Goal: Use online tool/utility: Utilize a website feature to perform a specific function

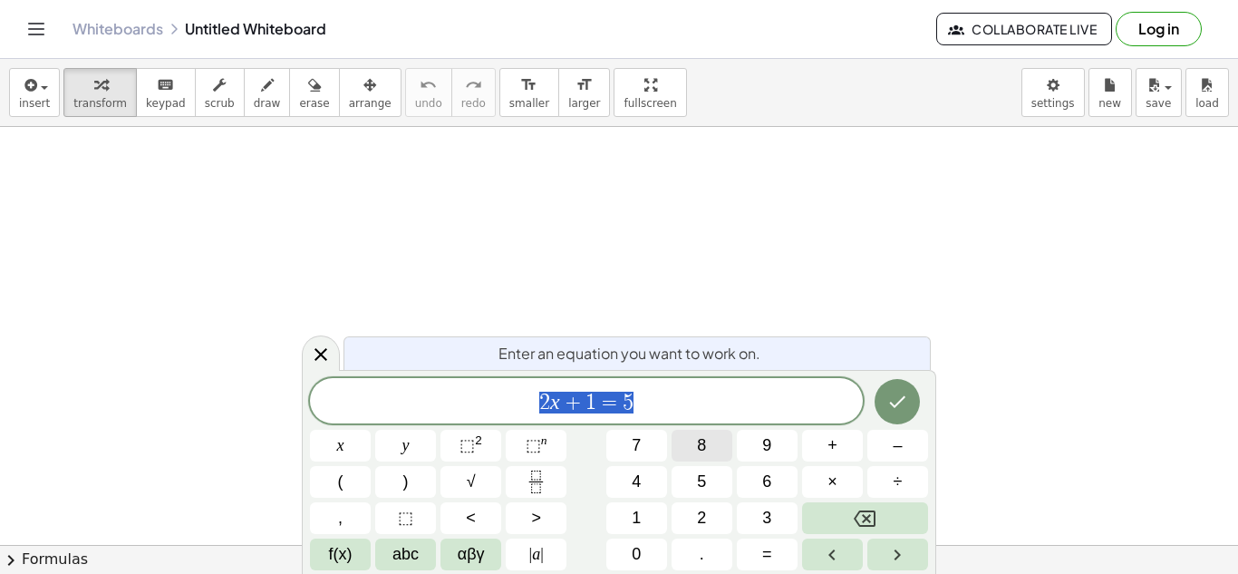
click at [672, 441] on button "8" at bounding box center [702, 446] width 61 height 32
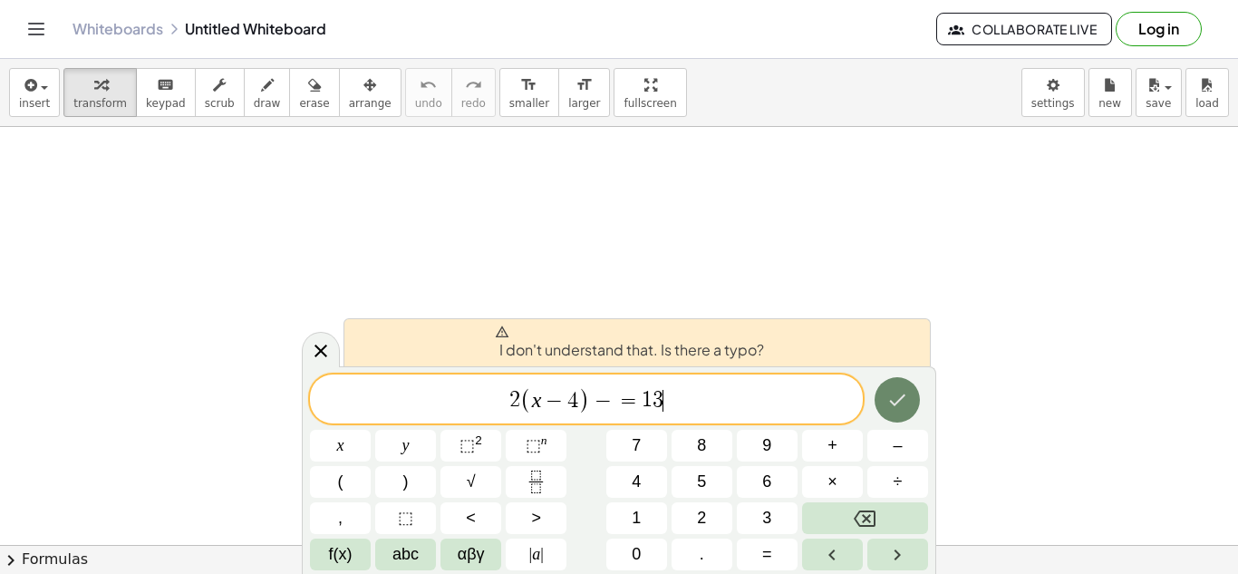
click at [886, 404] on icon "Done" at bounding box center [897, 400] width 22 height 22
click at [903, 406] on icon "Done" at bounding box center [897, 400] width 22 height 22
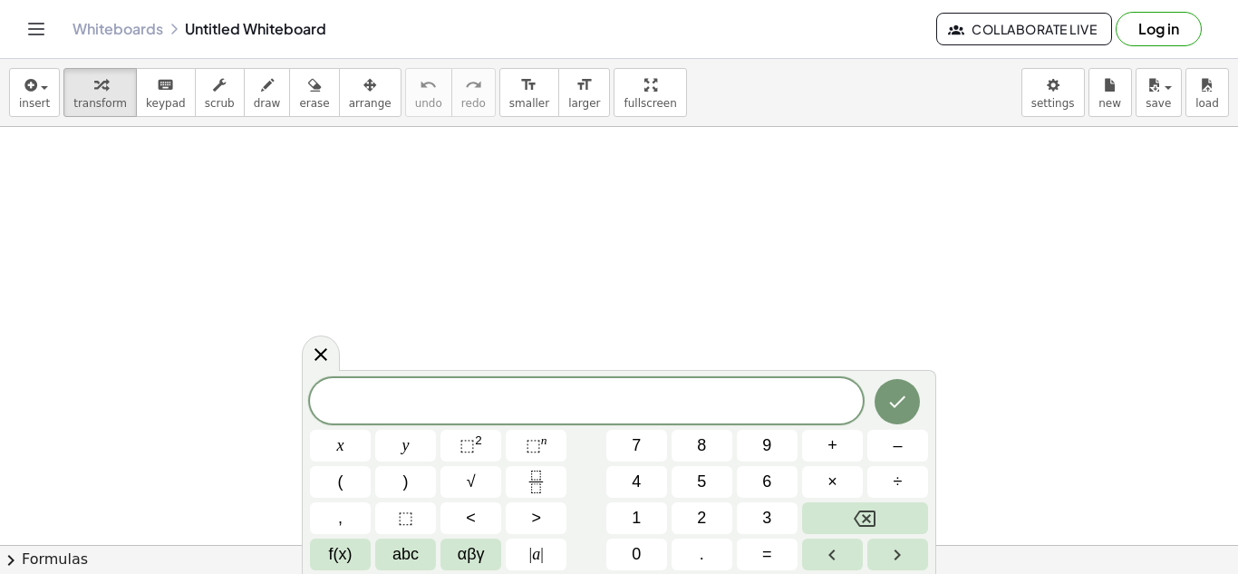
scroll to position [4, 0]
click at [901, 395] on icon "Done" at bounding box center [897, 400] width 22 height 22
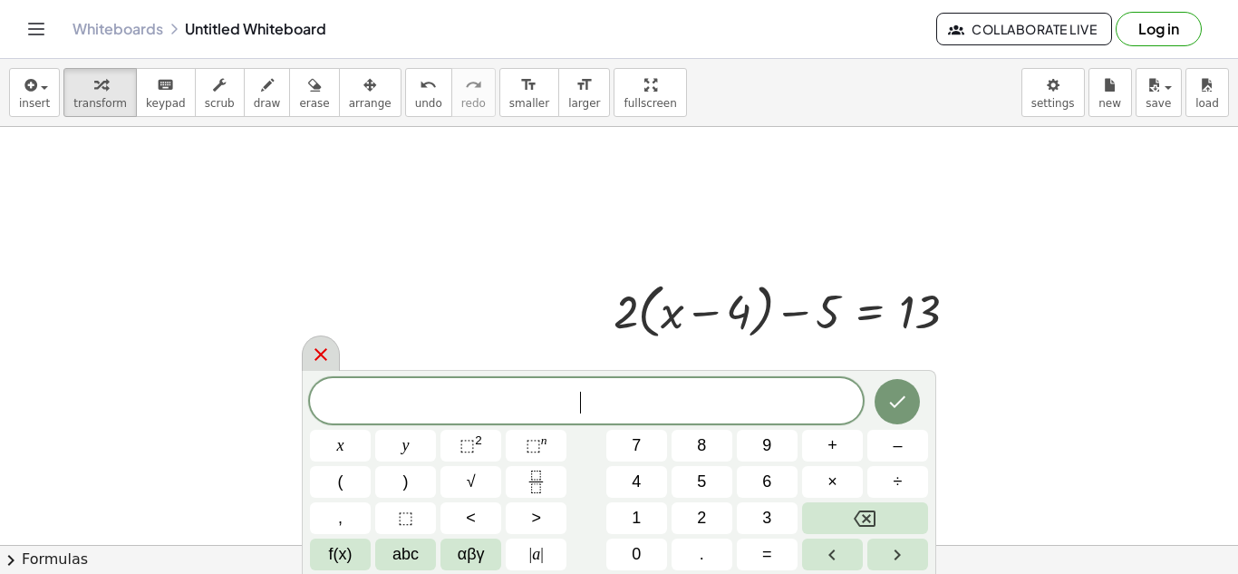
click at [305, 357] on div at bounding box center [321, 352] width 38 height 35
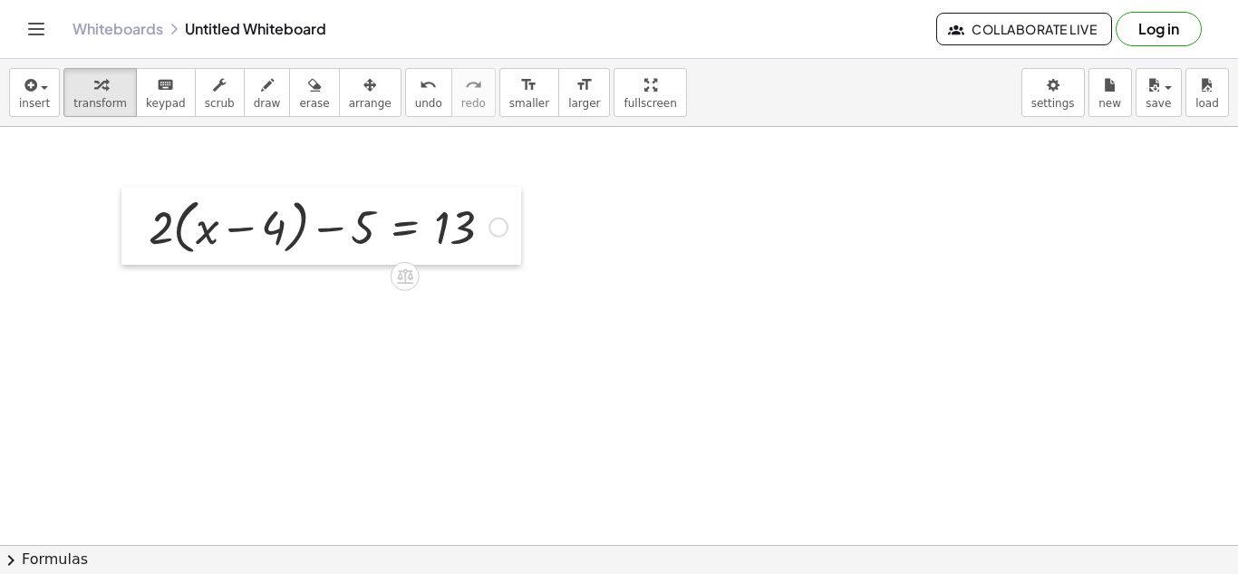
drag, startPoint x: 248, startPoint y: 196, endPoint x: 147, endPoint y: 189, distance: 101.7
click at [147, 189] on div at bounding box center [134, 226] width 27 height 78
click at [147, 189] on div at bounding box center [136, 226] width 27 height 78
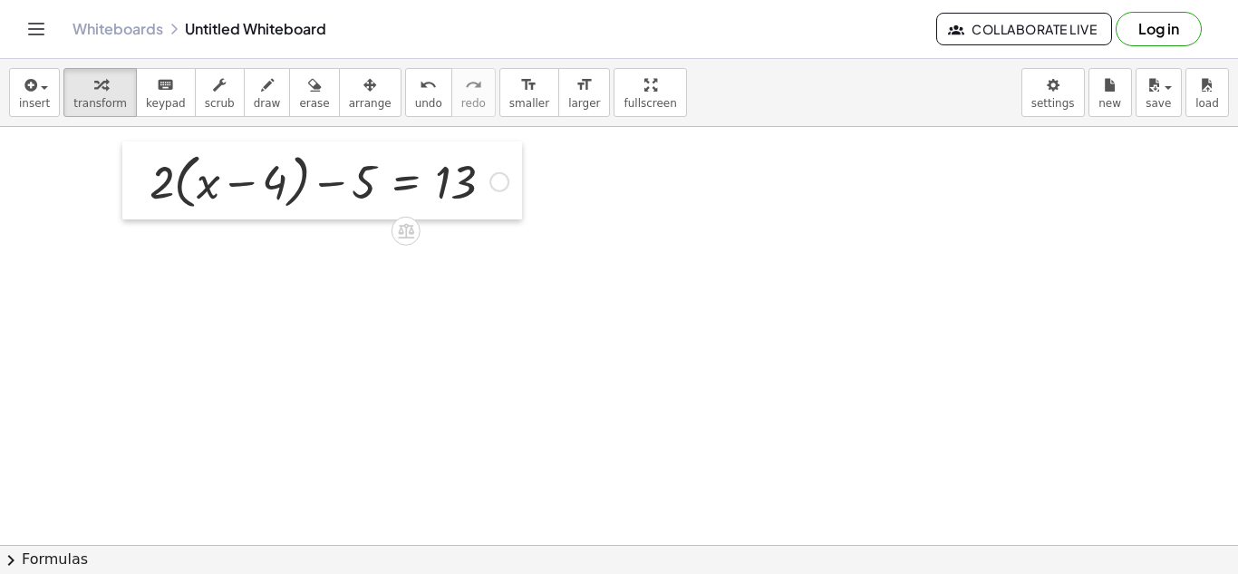
drag, startPoint x: 147, startPoint y: 189, endPoint x: 150, endPoint y: 132, distance: 57.2
click at [150, 141] on div at bounding box center [135, 180] width 27 height 78
drag, startPoint x: 141, startPoint y: 143, endPoint x: 131, endPoint y: 171, distance: 29.8
click at [131, 171] on div at bounding box center [132, 181] width 27 height 78
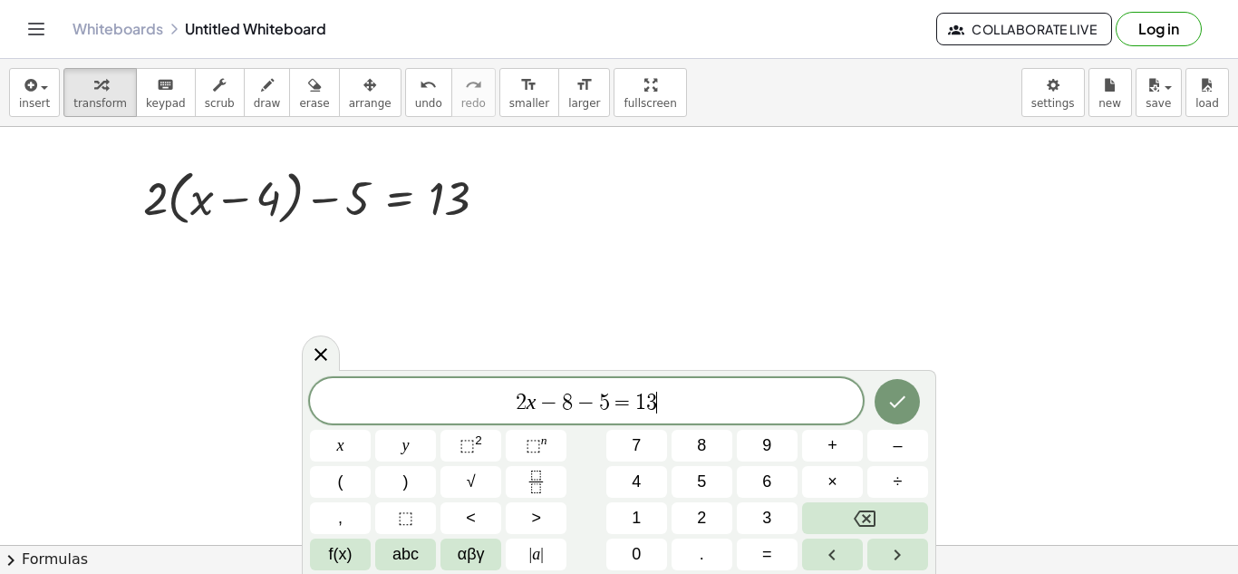
scroll to position [13, 0]
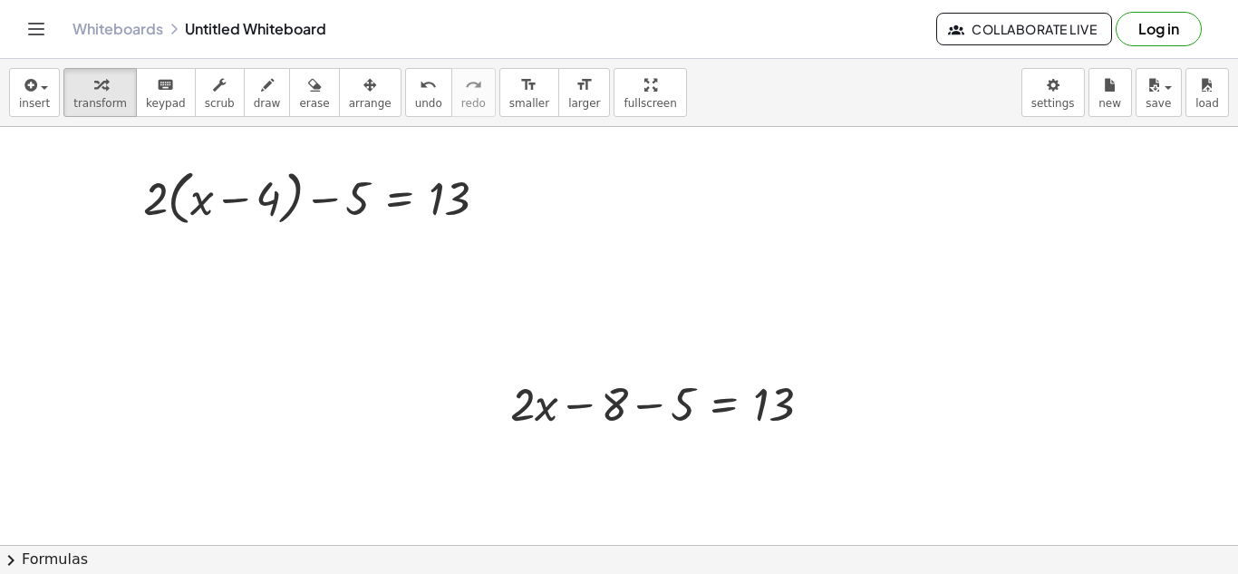
drag, startPoint x: 567, startPoint y: 359, endPoint x: 359, endPoint y: 323, distance: 210.7
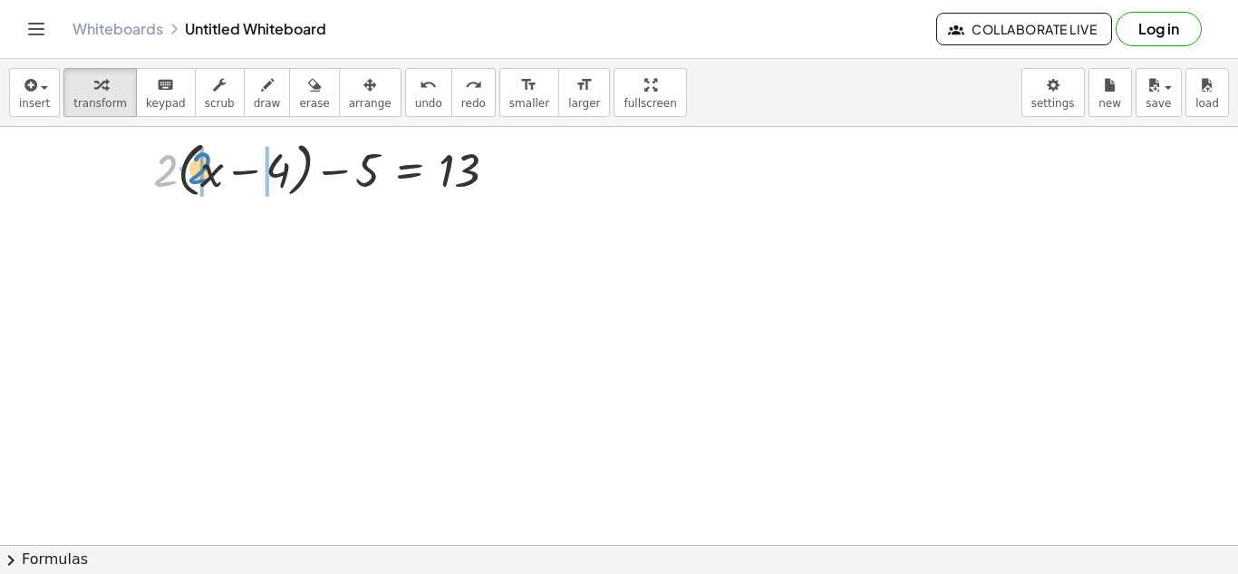
drag, startPoint x: 158, startPoint y: 180, endPoint x: 192, endPoint y: 178, distance: 34.6
click at [192, 178] on div at bounding box center [332, 168] width 377 height 69
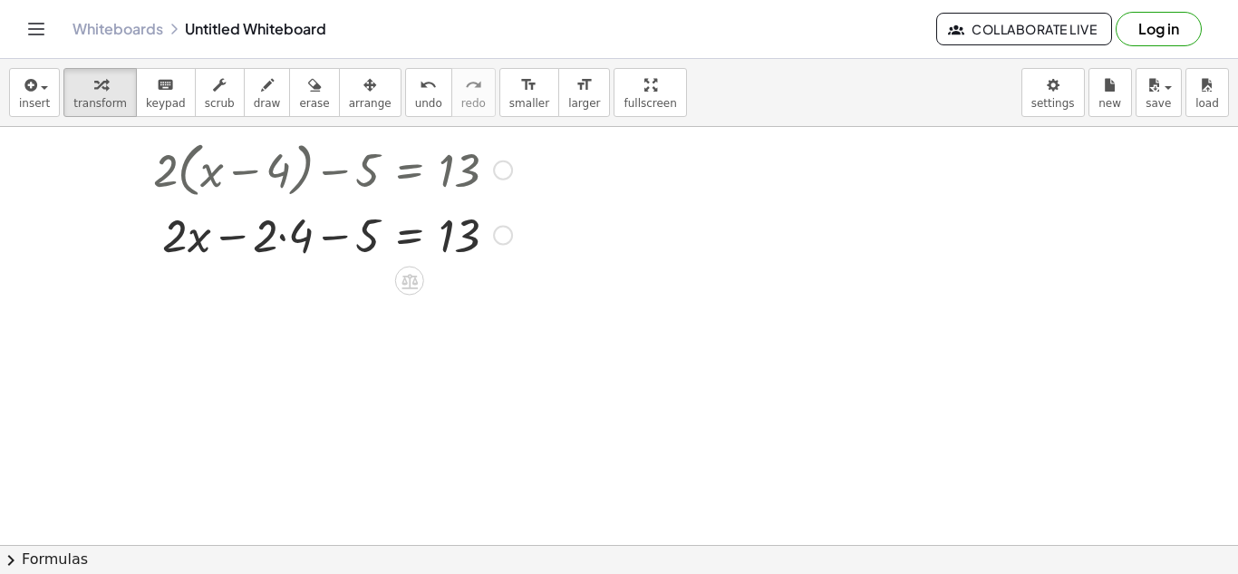
click at [286, 237] on div at bounding box center [332, 234] width 377 height 62
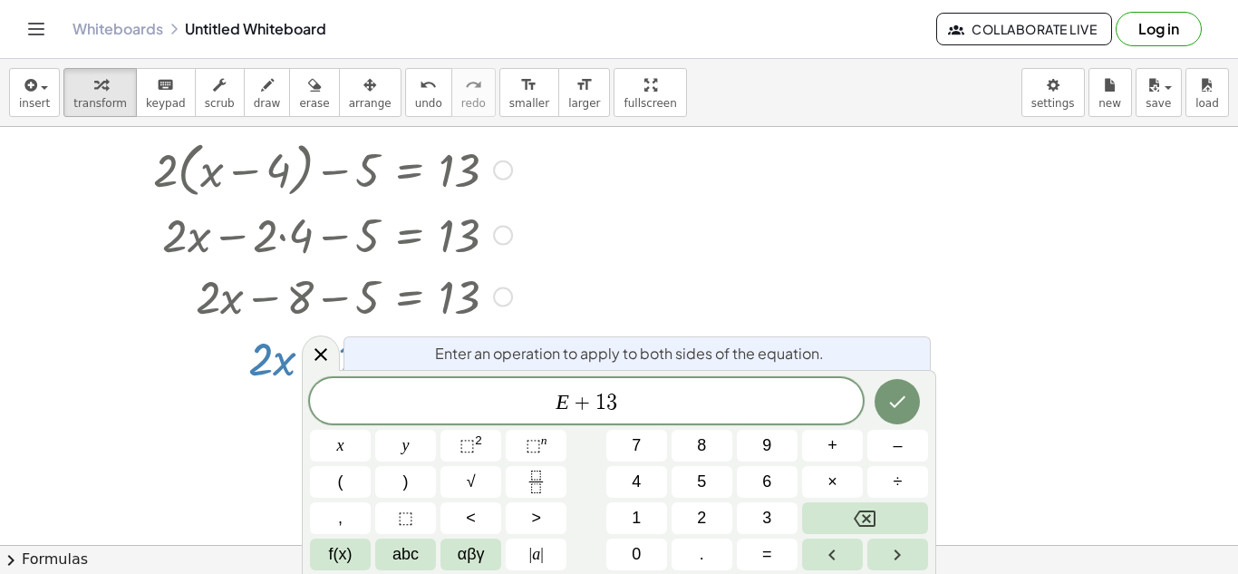
scroll to position [0, 0]
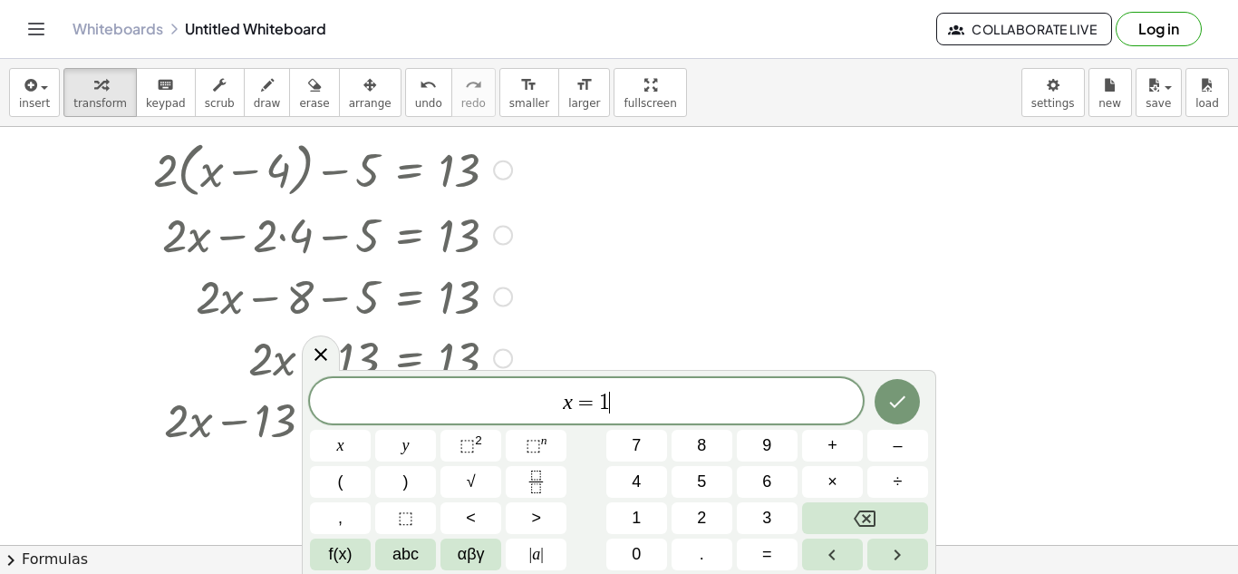
scroll to position [21, 0]
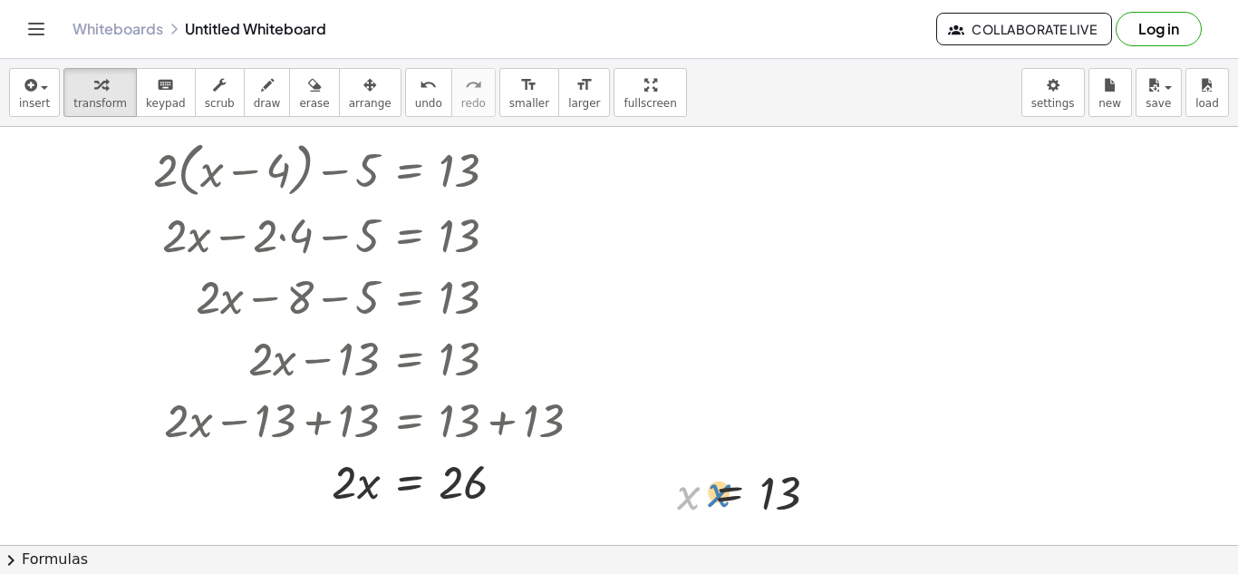
drag, startPoint x: 677, startPoint y: 477, endPoint x: 707, endPoint y: 475, distance: 30.0
click at [707, 475] on div at bounding box center [754, 492] width 173 height 60
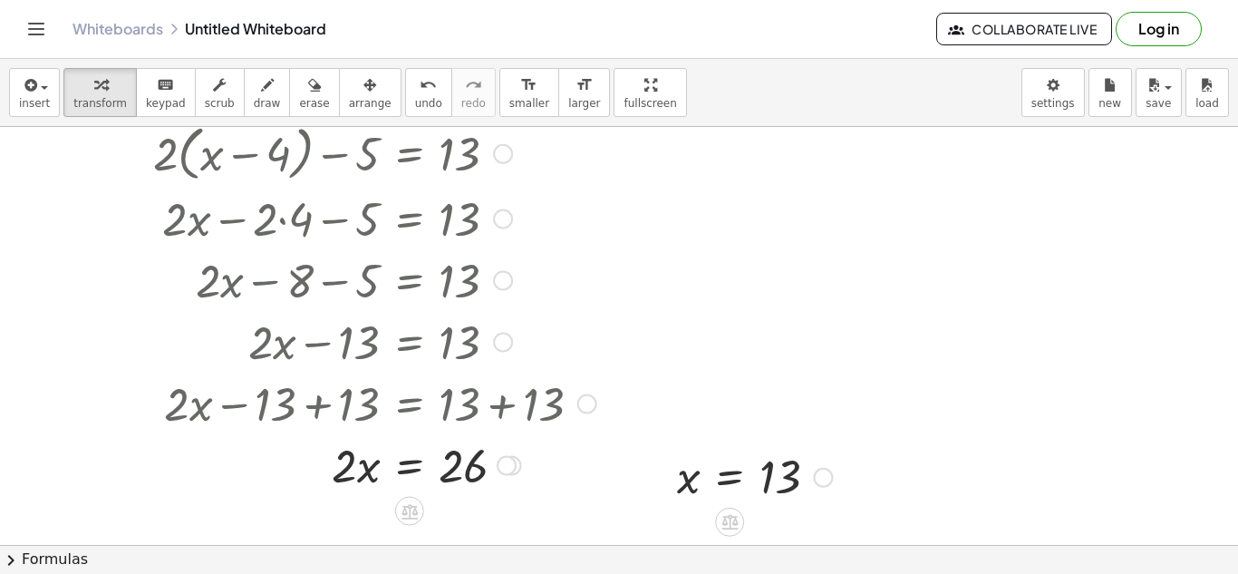
scroll to position [17, 0]
click at [250, 468] on div at bounding box center [374, 463] width 461 height 62
drag, startPoint x: 292, startPoint y: 478, endPoint x: 259, endPoint y: 480, distance: 32.7
click at [259, 480] on div at bounding box center [374, 463] width 461 height 62
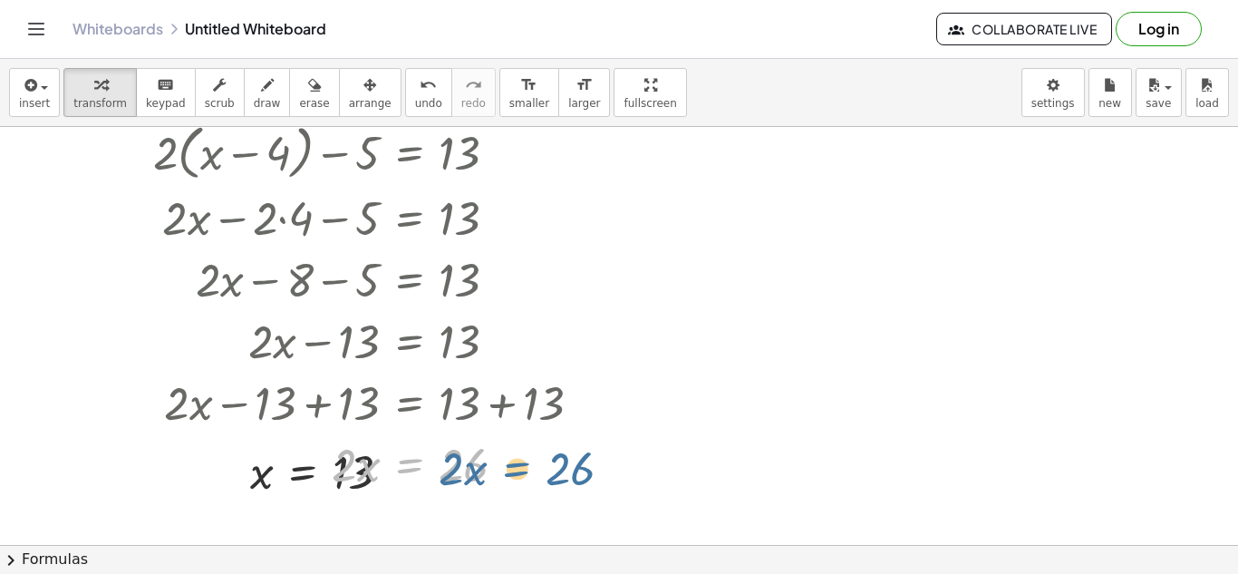
drag, startPoint x: 394, startPoint y: 469, endPoint x: 512, endPoint y: 472, distance: 117.9
click at [512, 472] on div at bounding box center [374, 463] width 461 height 62
drag, startPoint x: 330, startPoint y: 421, endPoint x: 610, endPoint y: 489, distance: 288.4
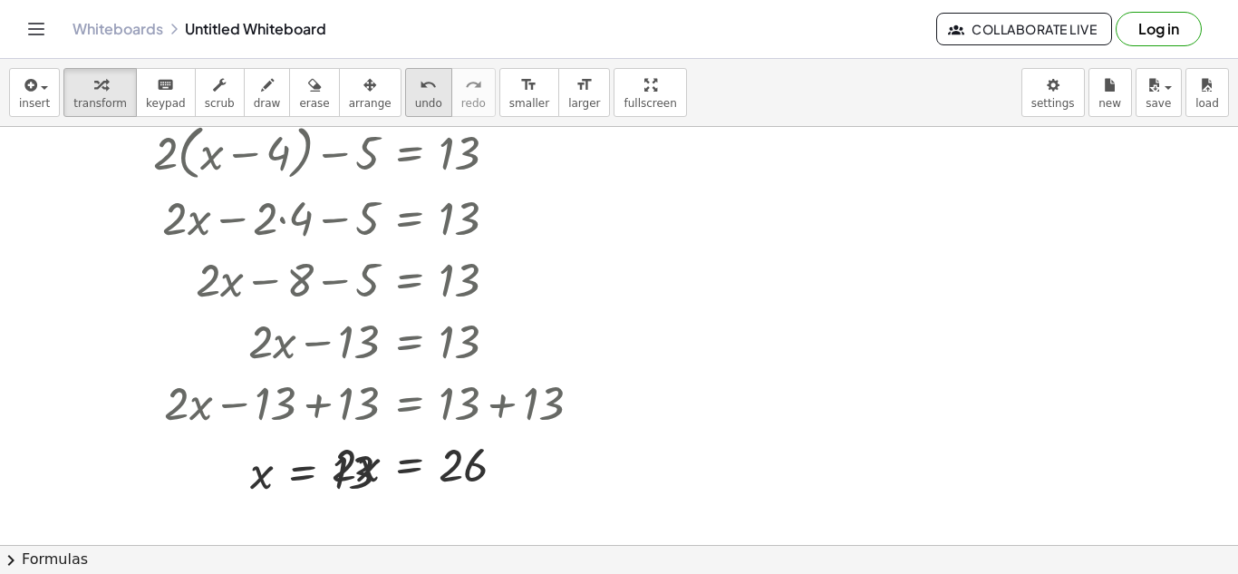
click at [408, 94] on button "undo undo" at bounding box center [428, 92] width 47 height 49
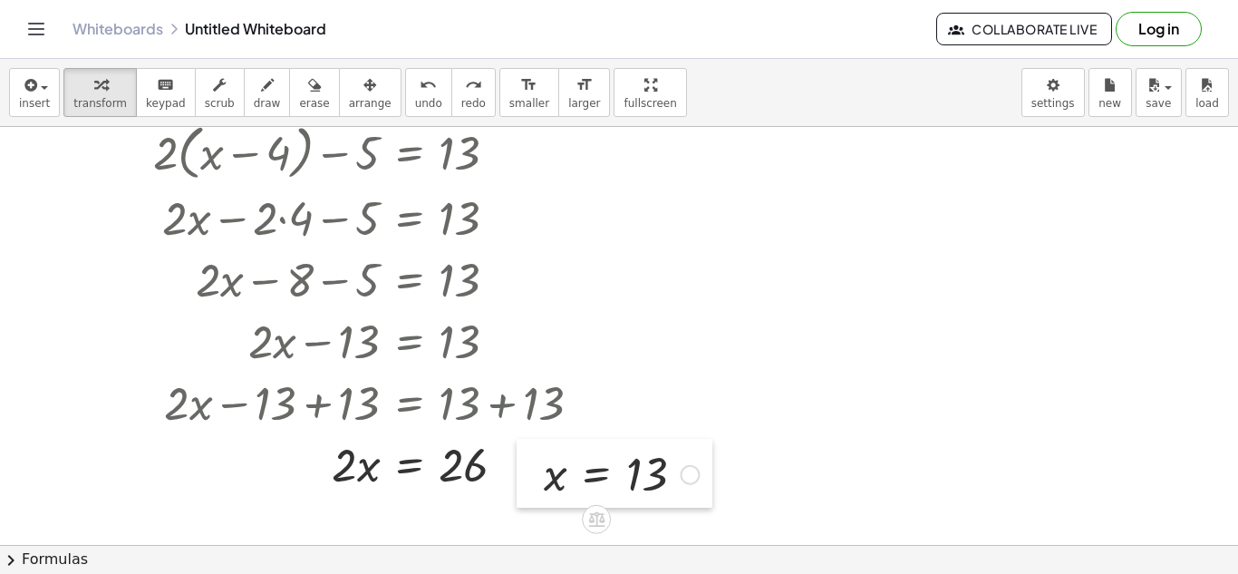
drag, startPoint x: 665, startPoint y: 470, endPoint x: 530, endPoint y: 467, distance: 135.1
click at [530, 467] on div at bounding box center [530, 473] width 27 height 69
click at [415, 98] on span "undo" at bounding box center [428, 103] width 27 height 13
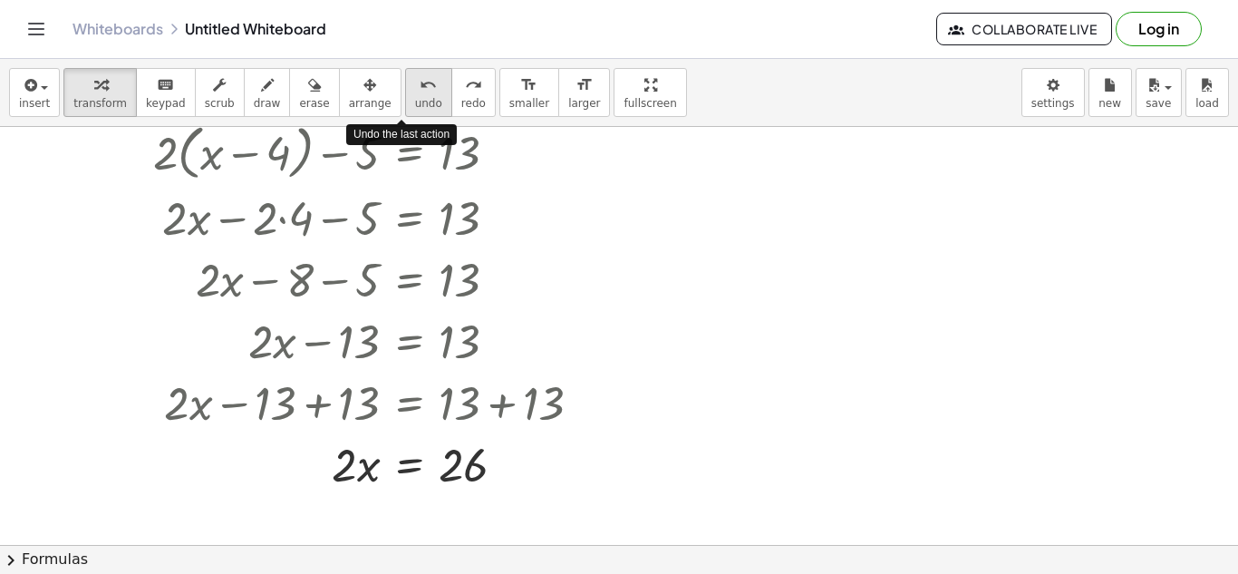
click at [415, 98] on span "undo" at bounding box center [428, 103] width 27 height 13
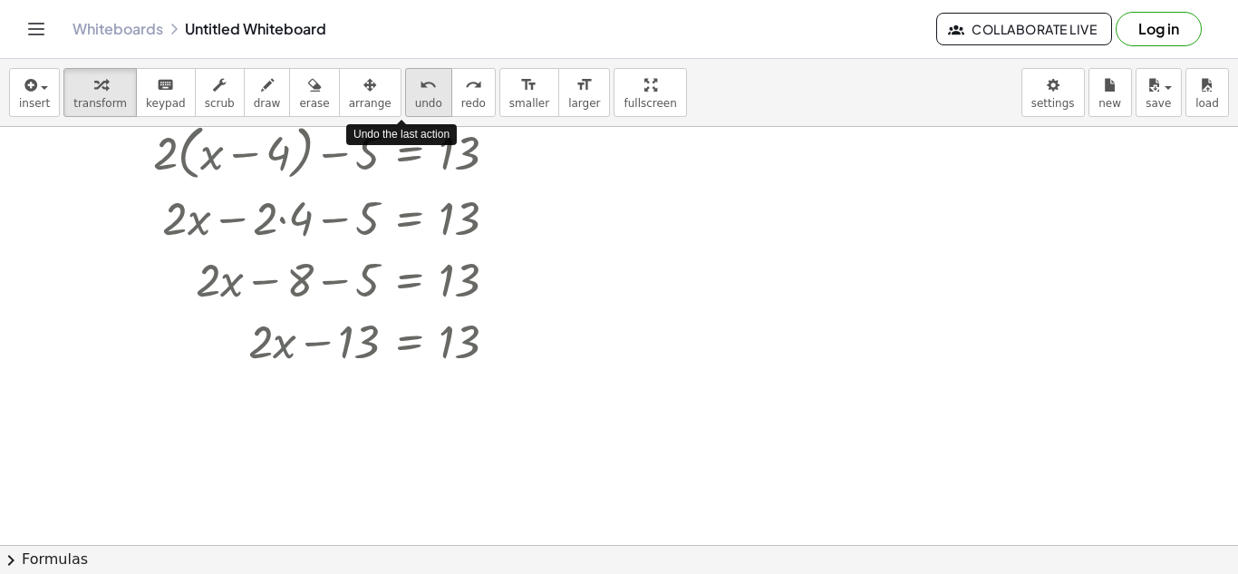
click at [415, 98] on span "undo" at bounding box center [428, 103] width 27 height 13
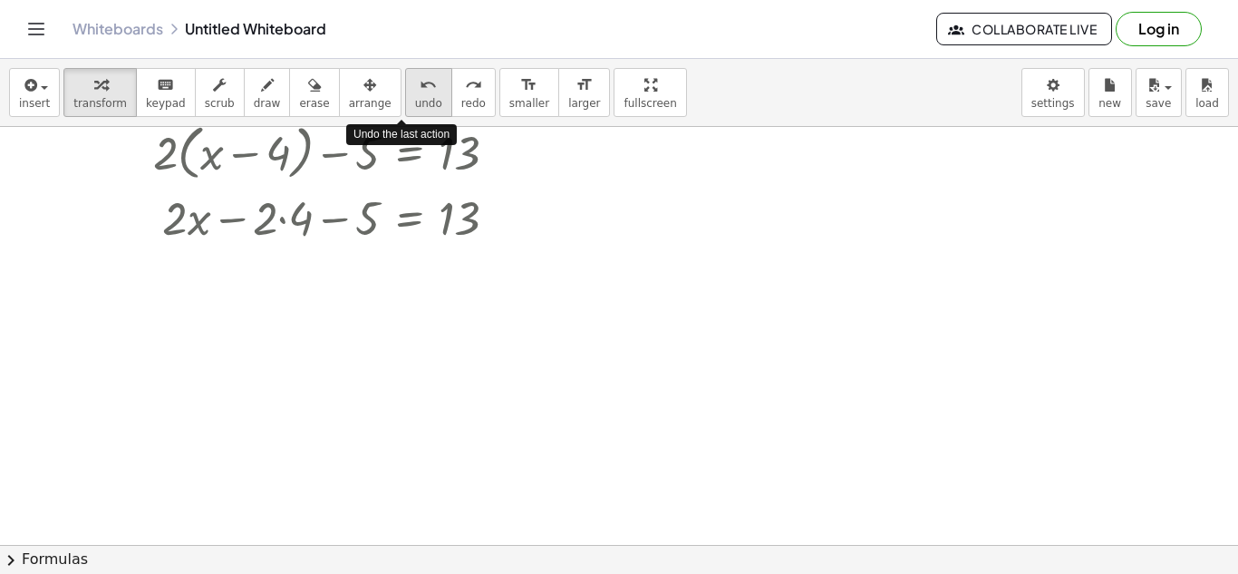
click at [415, 98] on span "undo" at bounding box center [428, 103] width 27 height 13
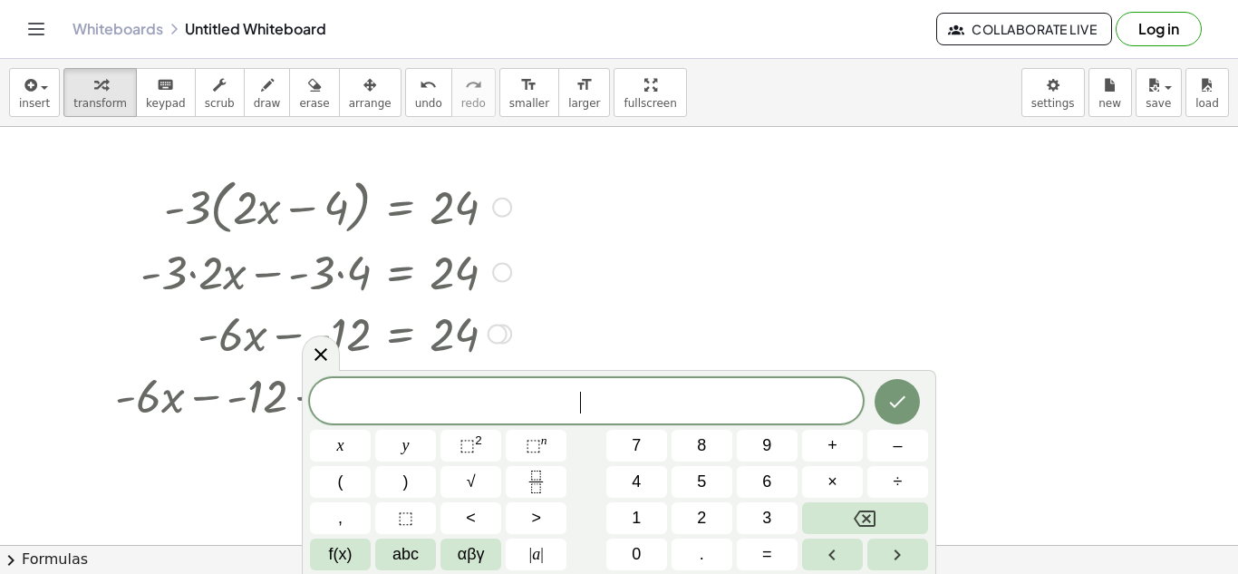
click at [565, 453] on button "⬚ n" at bounding box center [536, 446] width 61 height 32
click at [323, 344] on icon at bounding box center [321, 348] width 22 height 22
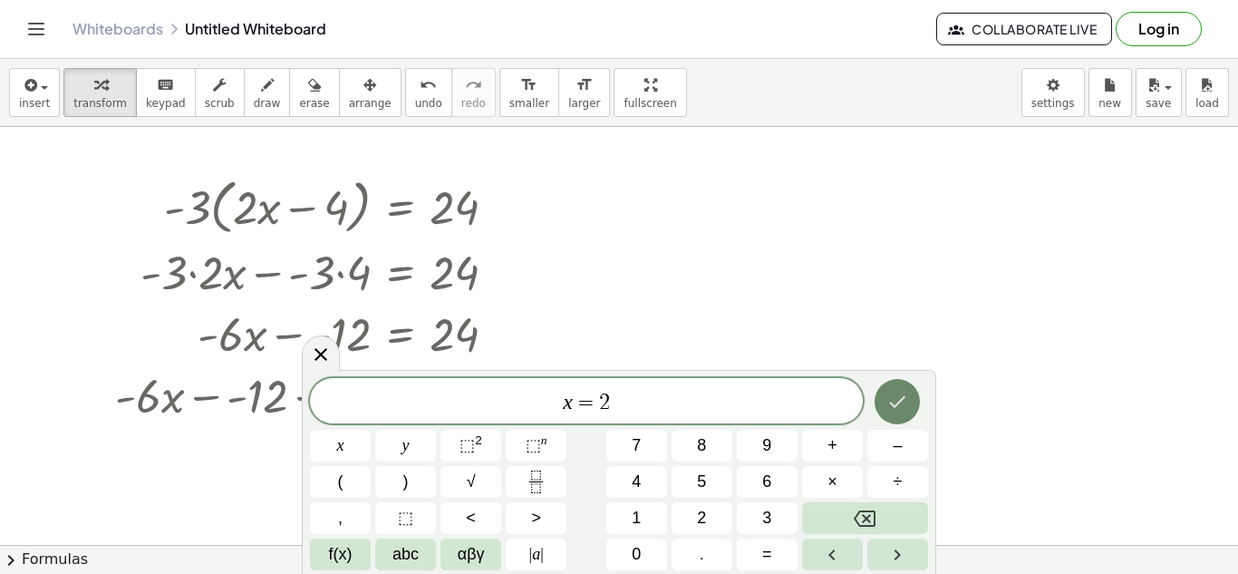
click at [886, 403] on icon "Done" at bounding box center [897, 402] width 22 height 22
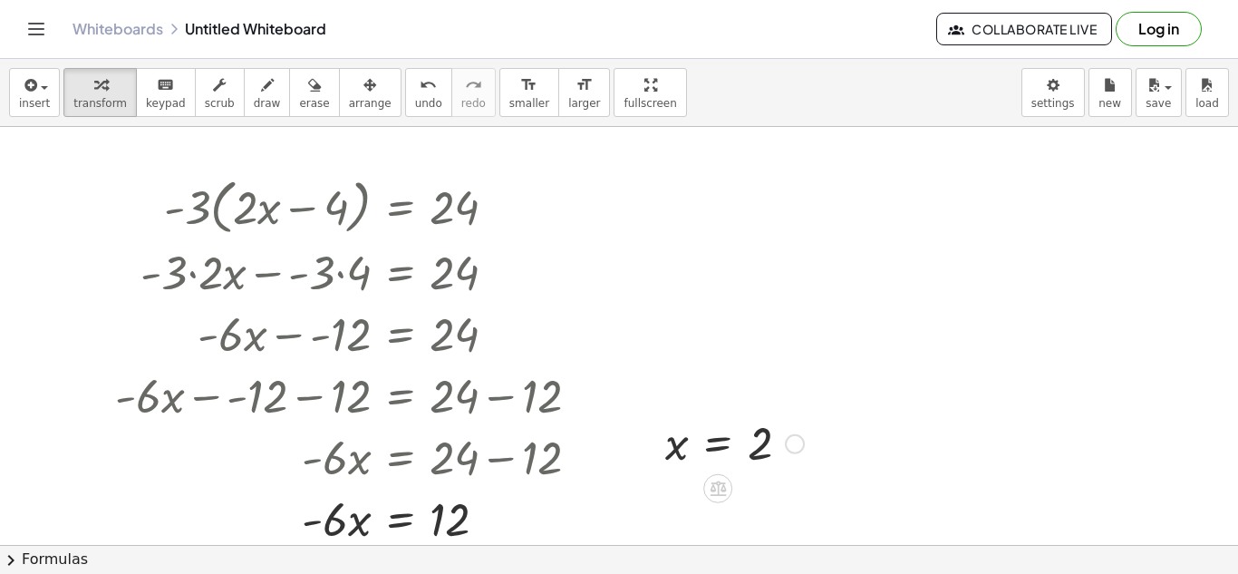
click at [744, 437] on div at bounding box center [734, 442] width 157 height 60
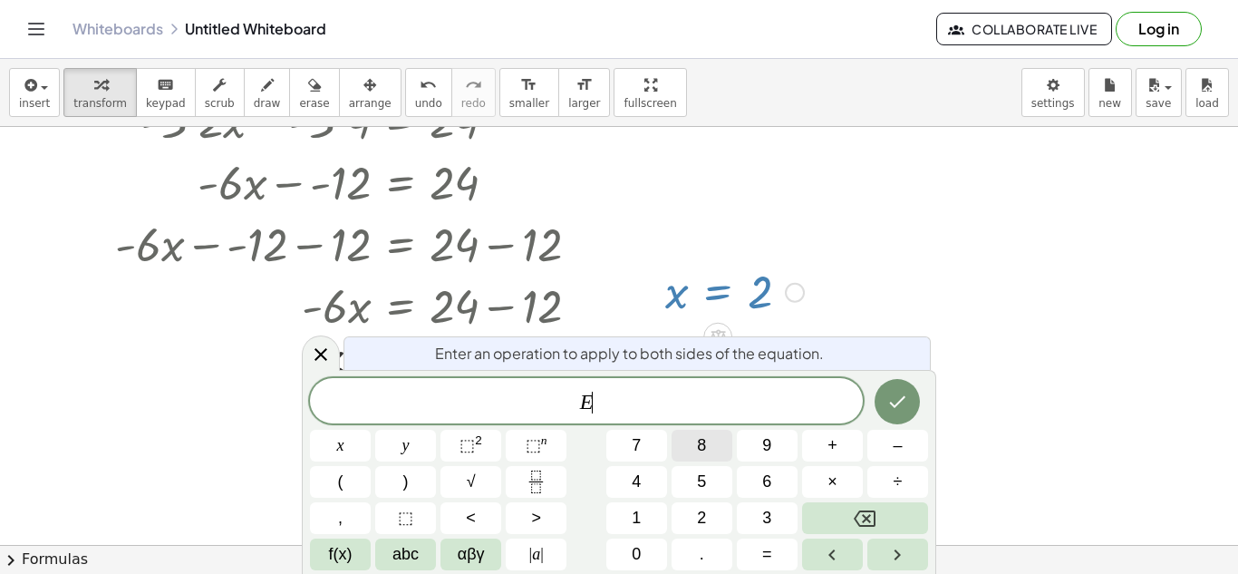
scroll to position [169, 0]
click at [712, 286] on div at bounding box center [734, 290] width 157 height 60
click at [329, 355] on icon at bounding box center [321, 355] width 22 height 22
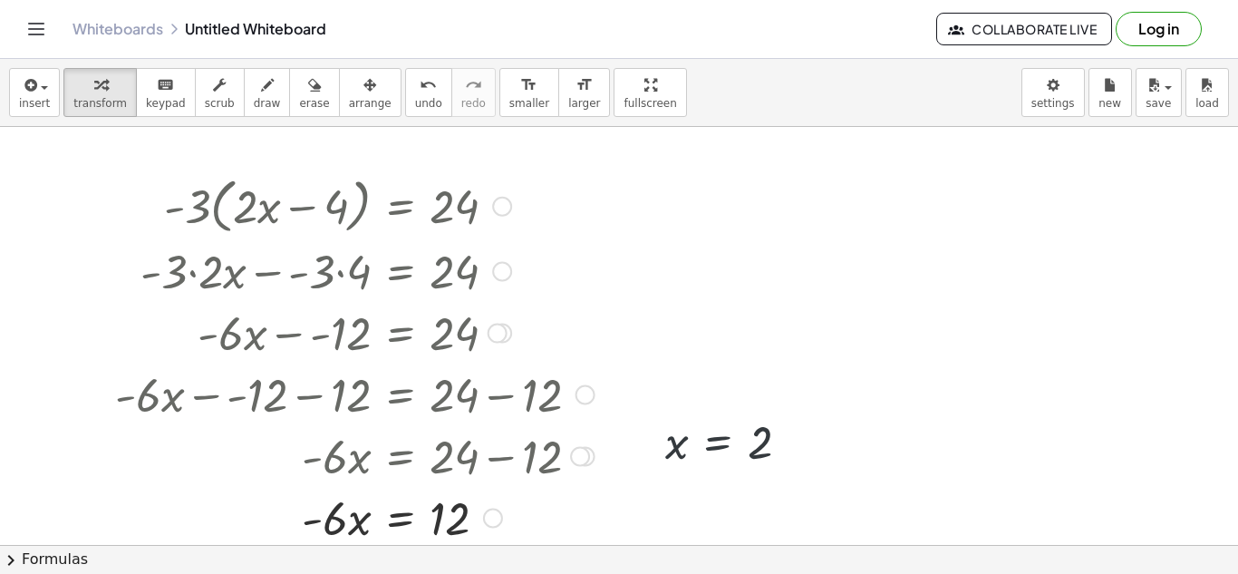
scroll to position [17, 0]
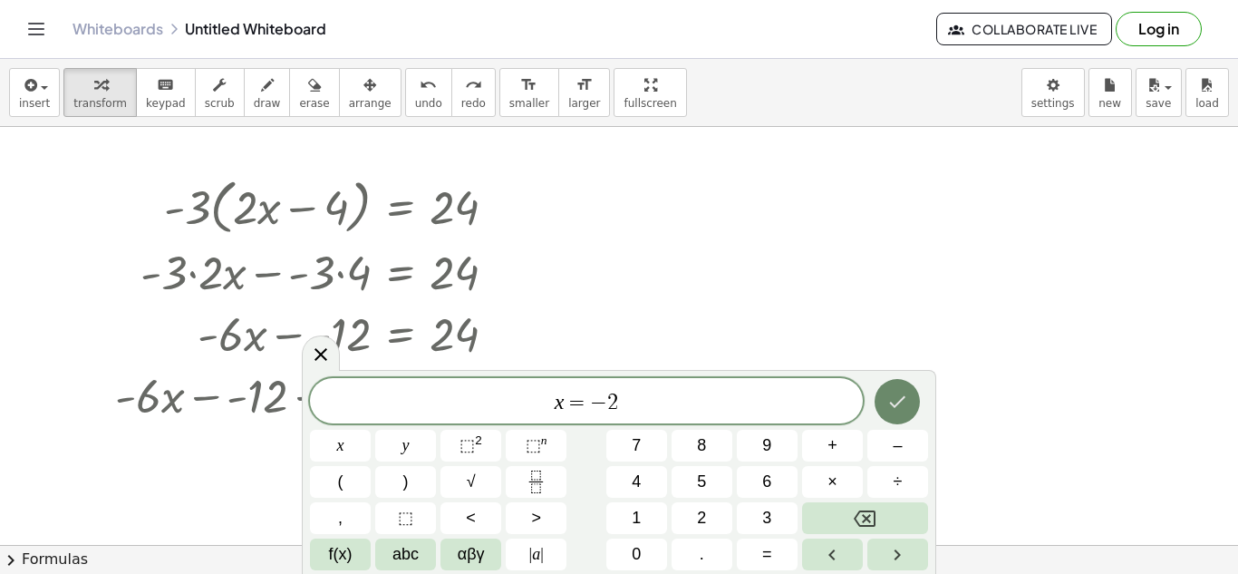
click at [894, 402] on icon "Done" at bounding box center [897, 402] width 22 height 22
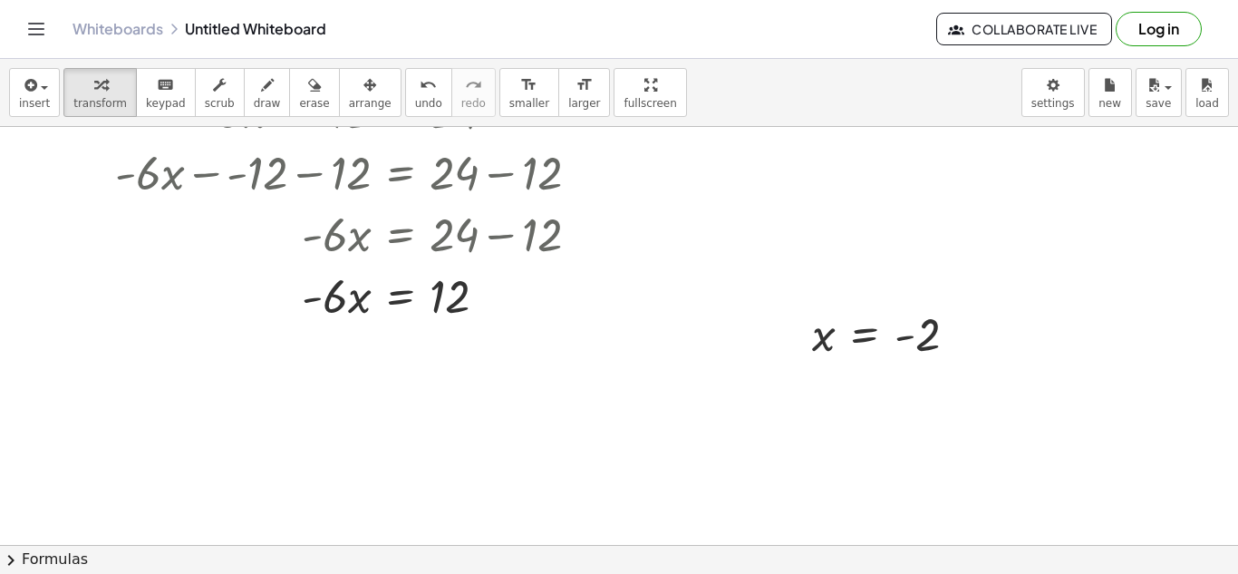
scroll to position [296, 0]
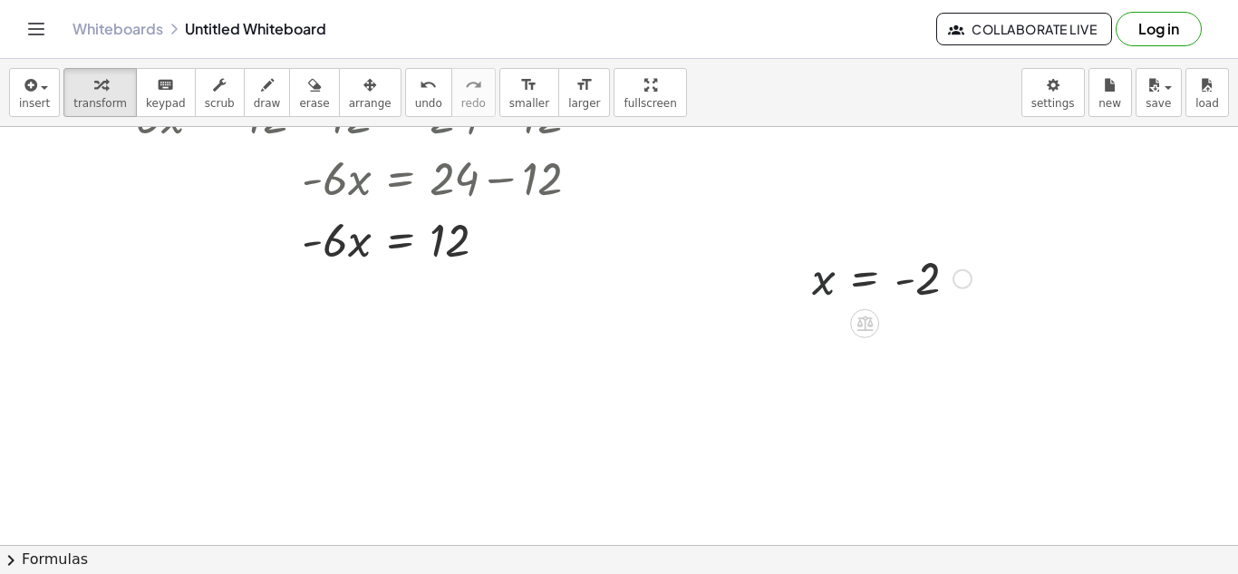
click at [811, 249] on div "x = - 2" at bounding box center [885, 277] width 200 height 69
drag, startPoint x: 811, startPoint y: 249, endPoint x: 121, endPoint y: 172, distance: 694.1
click at [121, 172] on div at bounding box center [106, 197] width 27 height 69
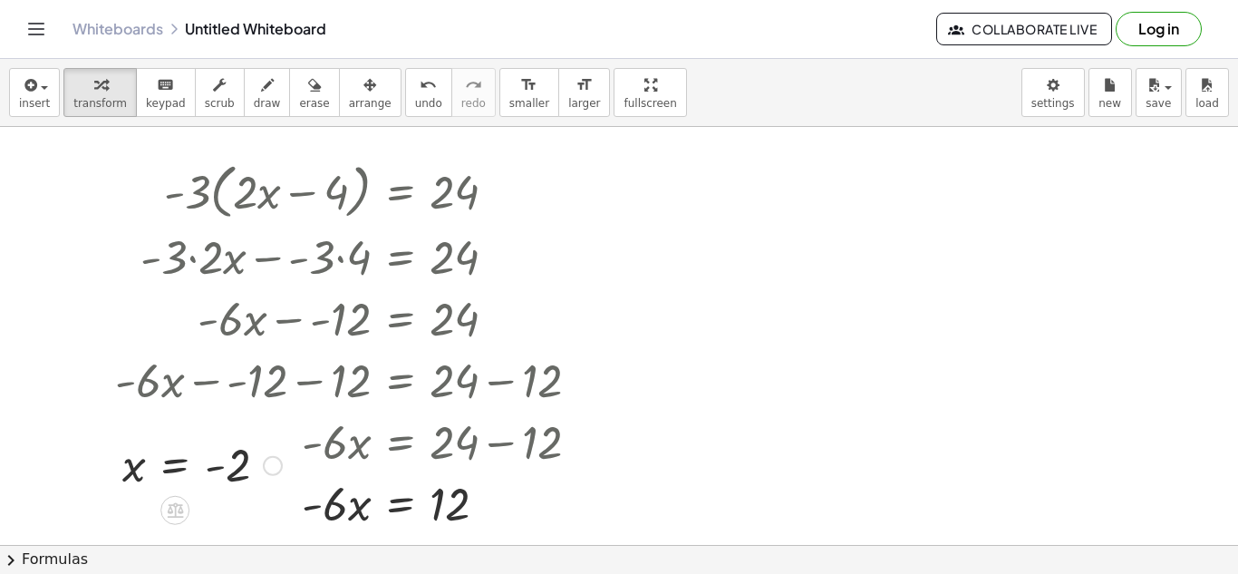
scroll to position [37, 0]
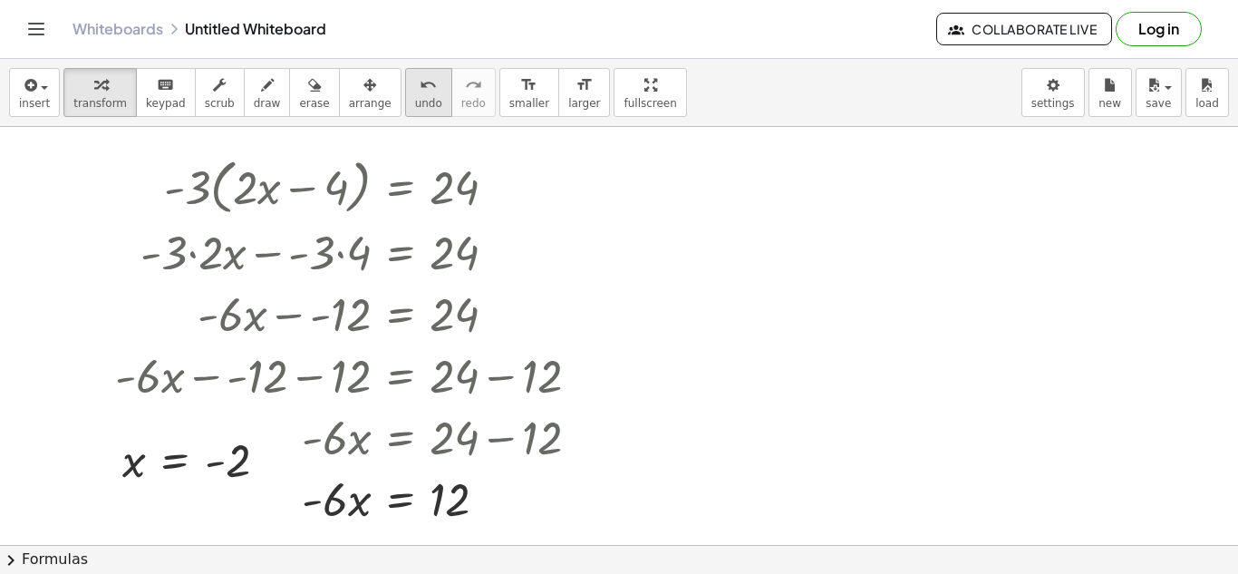
click at [420, 82] on icon "undo" at bounding box center [428, 85] width 17 height 22
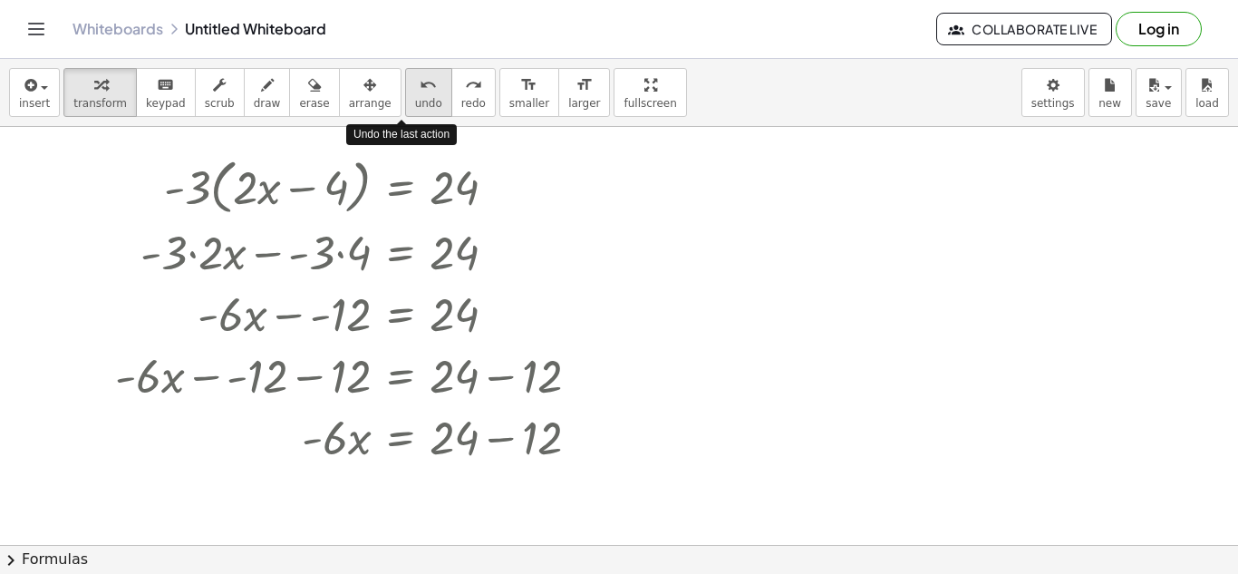
click at [420, 82] on icon "undo" at bounding box center [428, 85] width 17 height 22
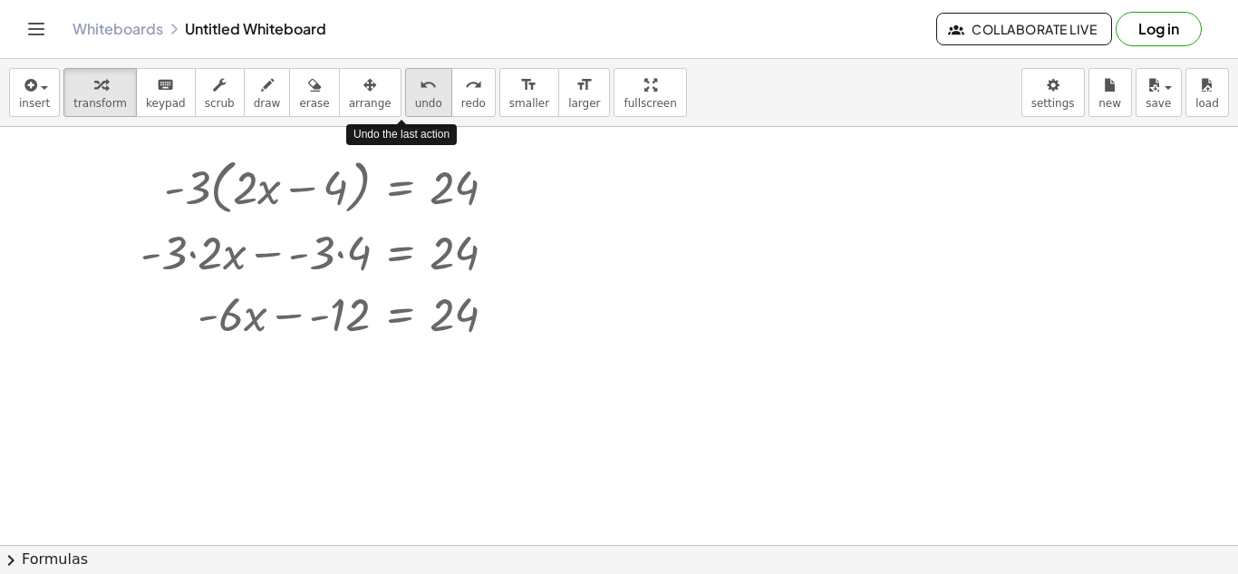
click at [420, 82] on icon "undo" at bounding box center [428, 85] width 17 height 22
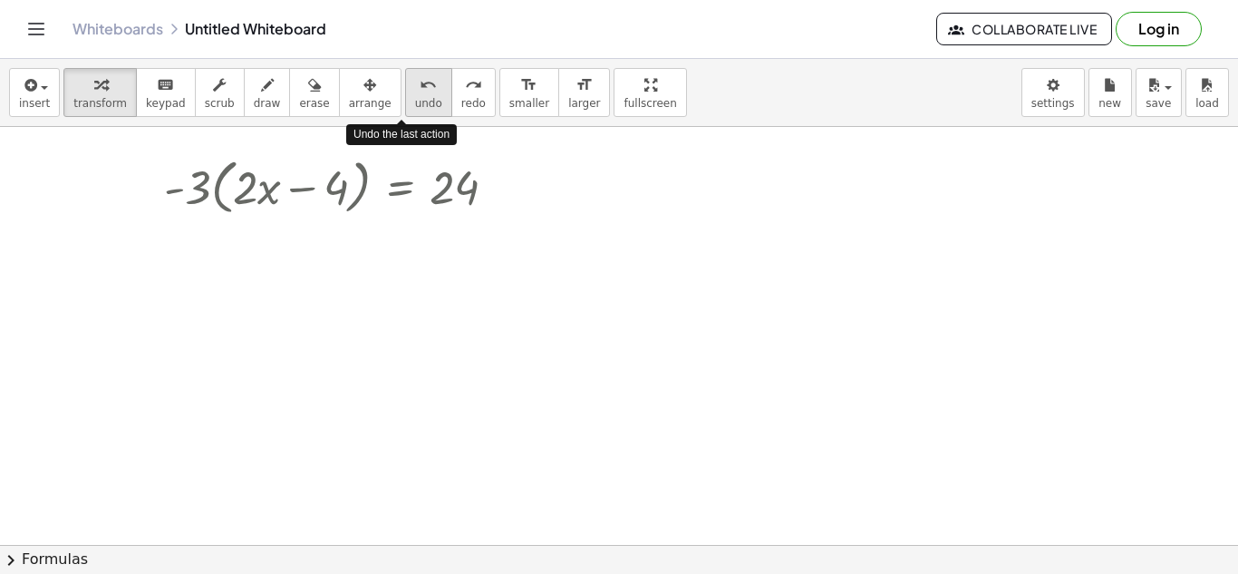
click at [420, 82] on icon "undo" at bounding box center [428, 85] width 17 height 22
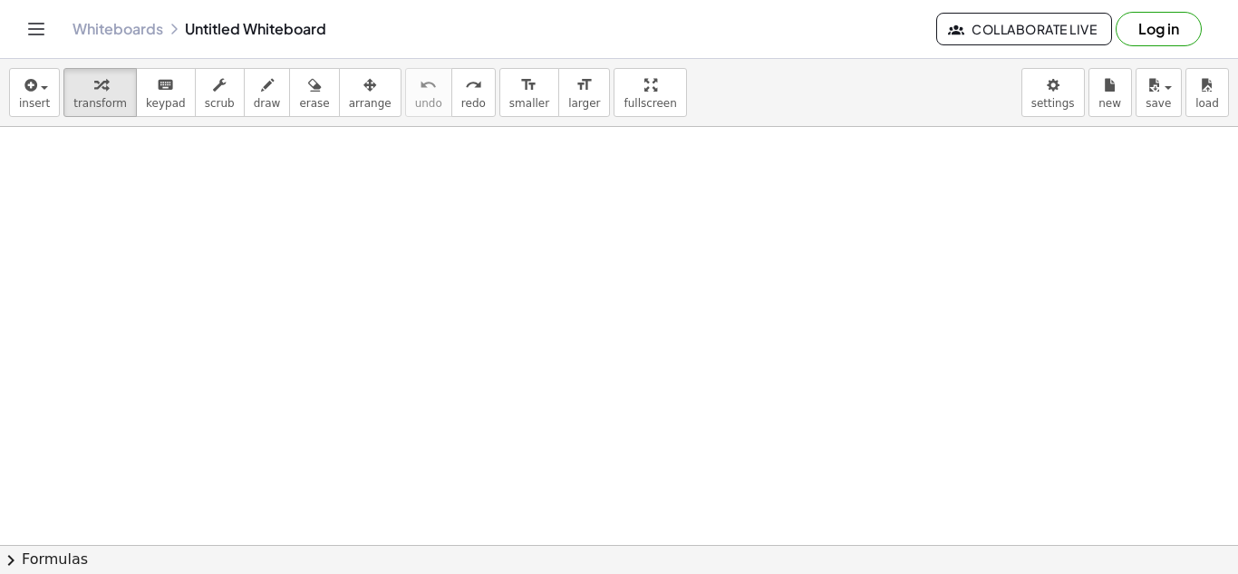
click at [618, 257] on div at bounding box center [619, 567] width 1238 height 954
drag, startPoint x: 710, startPoint y: 258, endPoint x: 325, endPoint y: 167, distance: 395.1
click at [325, 167] on div "− · 3 · x − 4 + · 9 · x = 20" at bounding box center [619, 567] width 1238 height 954
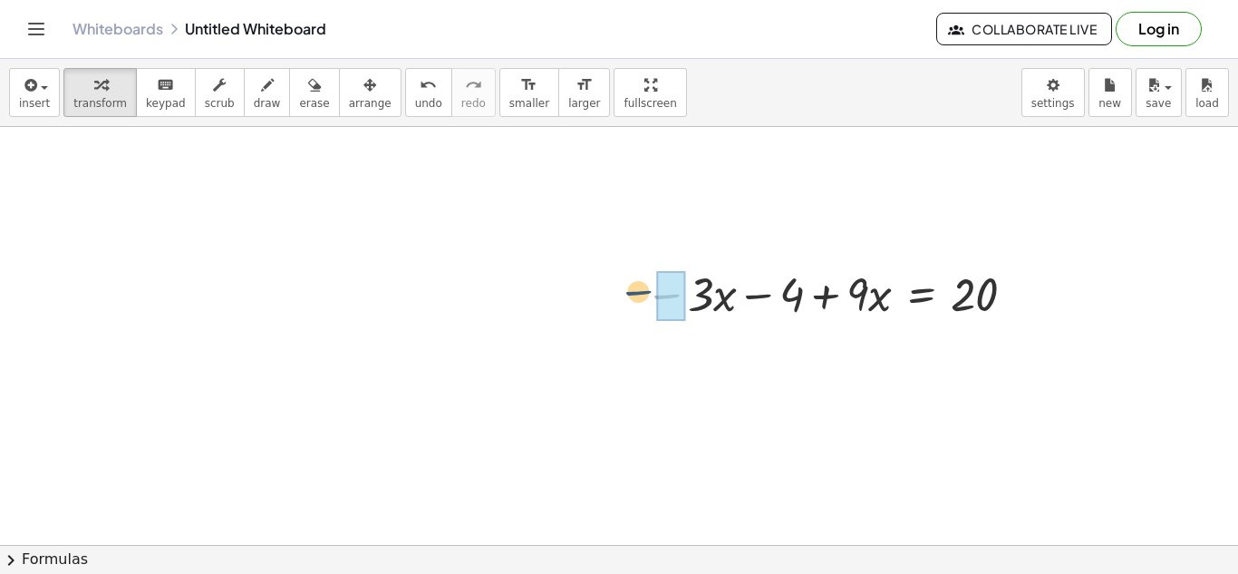
drag, startPoint x: 673, startPoint y: 265, endPoint x: 644, endPoint y: 261, distance: 29.2
click at [644, 261] on div "− − · 3 · x − 4 + · 9 · x = 20" at bounding box center [827, 292] width 418 height 71
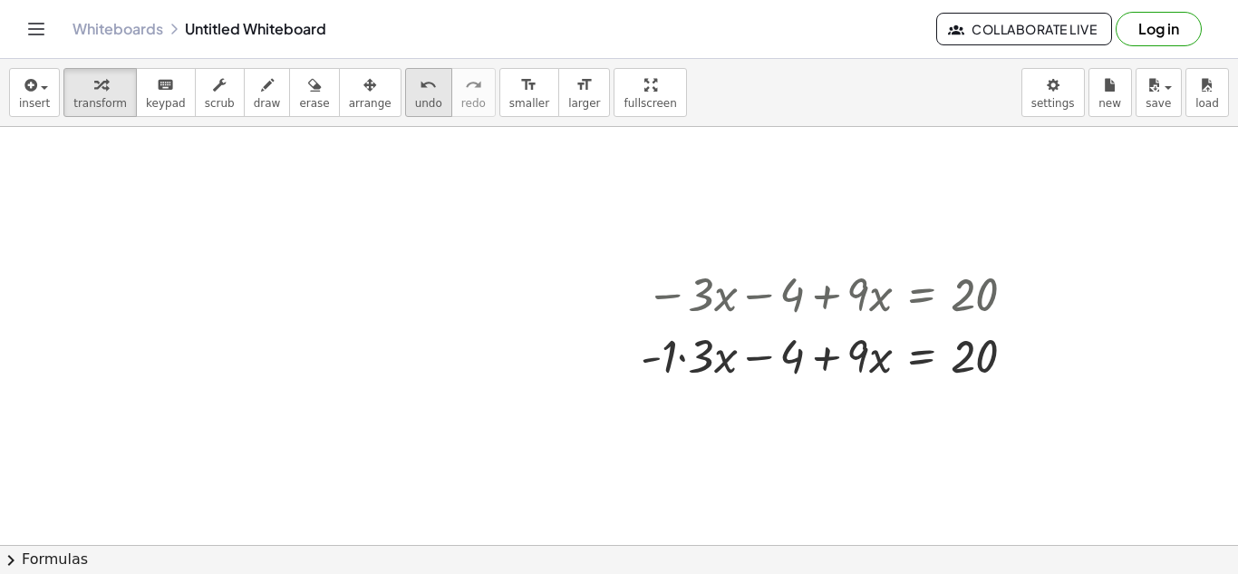
click at [415, 97] on span "undo" at bounding box center [428, 103] width 27 height 13
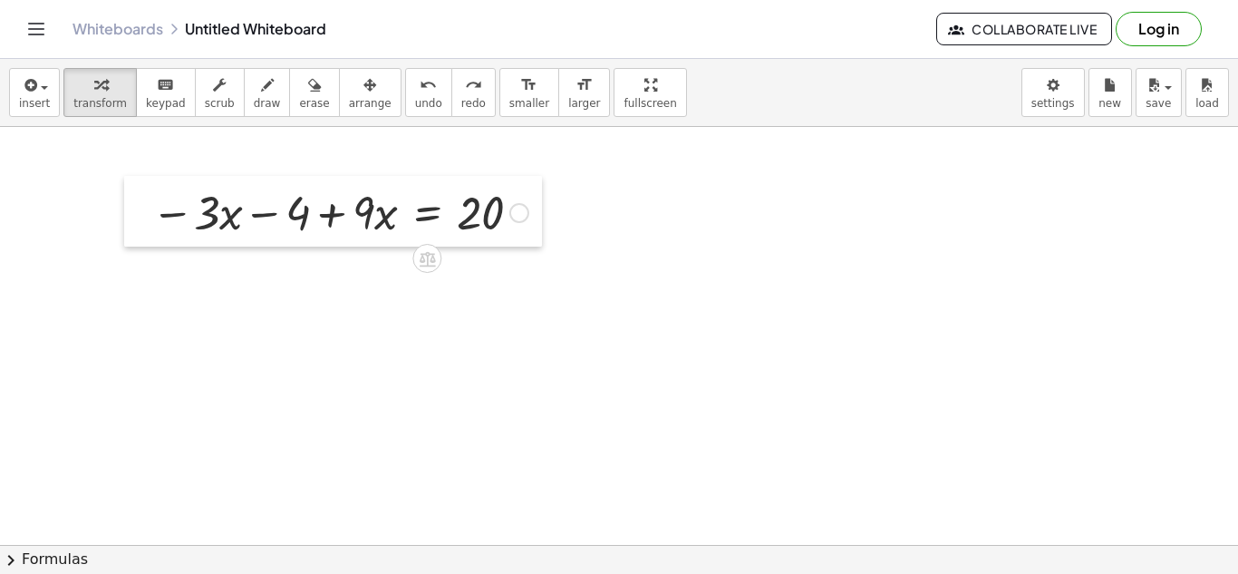
drag, startPoint x: 642, startPoint y: 265, endPoint x: 148, endPoint y: 183, distance: 500.7
click at [148, 183] on div at bounding box center [137, 211] width 27 height 71
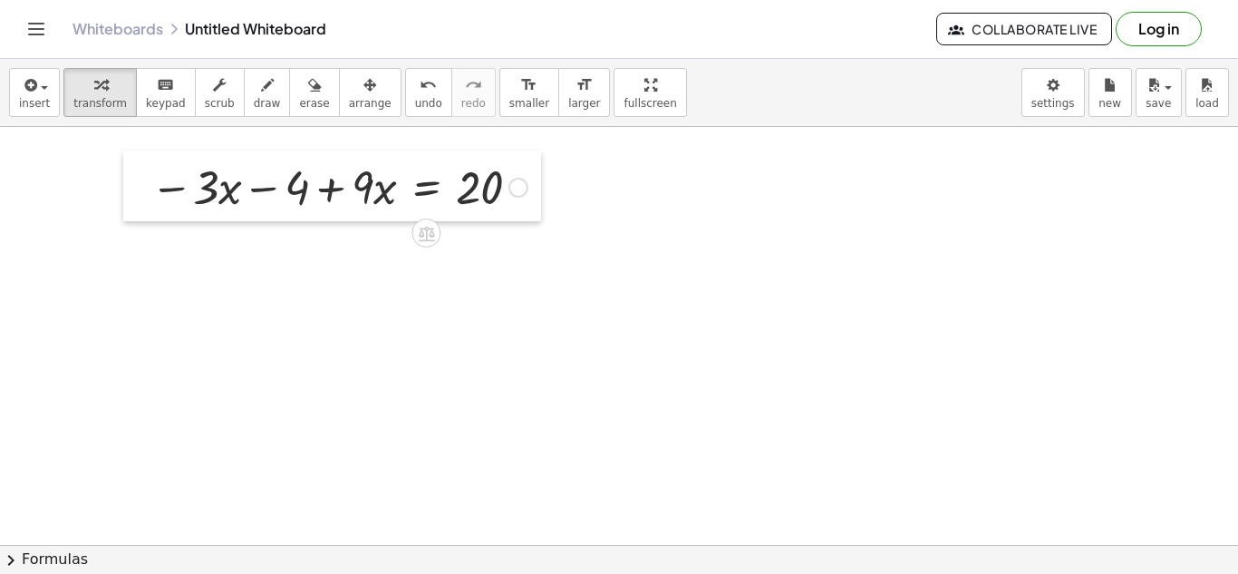
drag, startPoint x: 145, startPoint y: 193, endPoint x: 144, endPoint y: 168, distance: 25.4
click at [144, 168] on div at bounding box center [136, 185] width 27 height 71
click at [444, 183] on div at bounding box center [338, 186] width 395 height 62
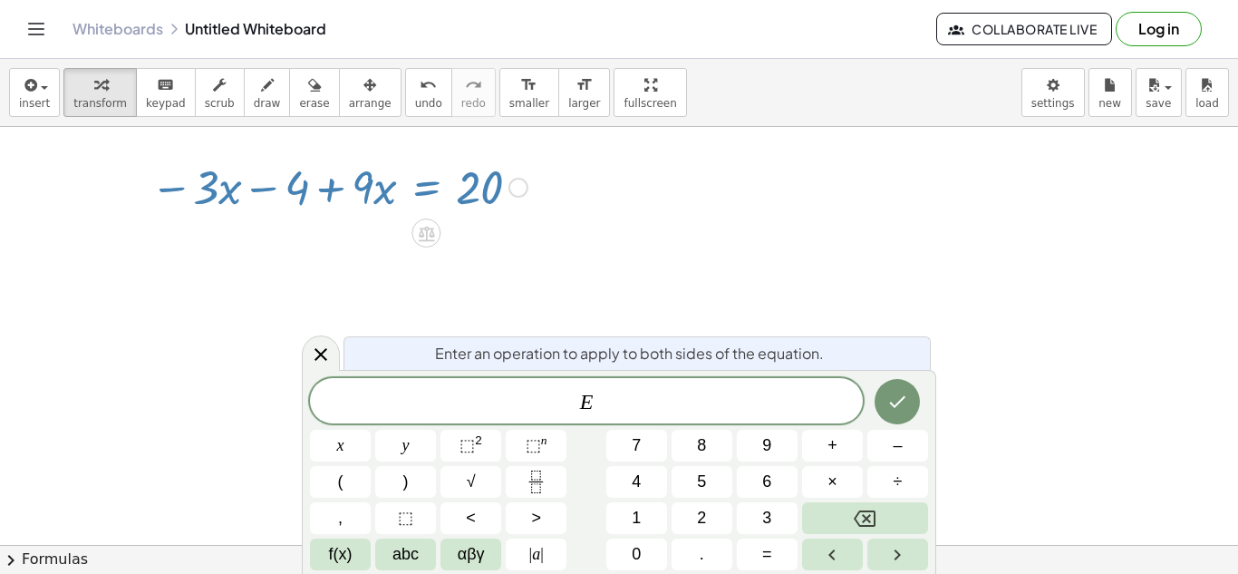
click at [555, 294] on div at bounding box center [619, 567] width 1238 height 954
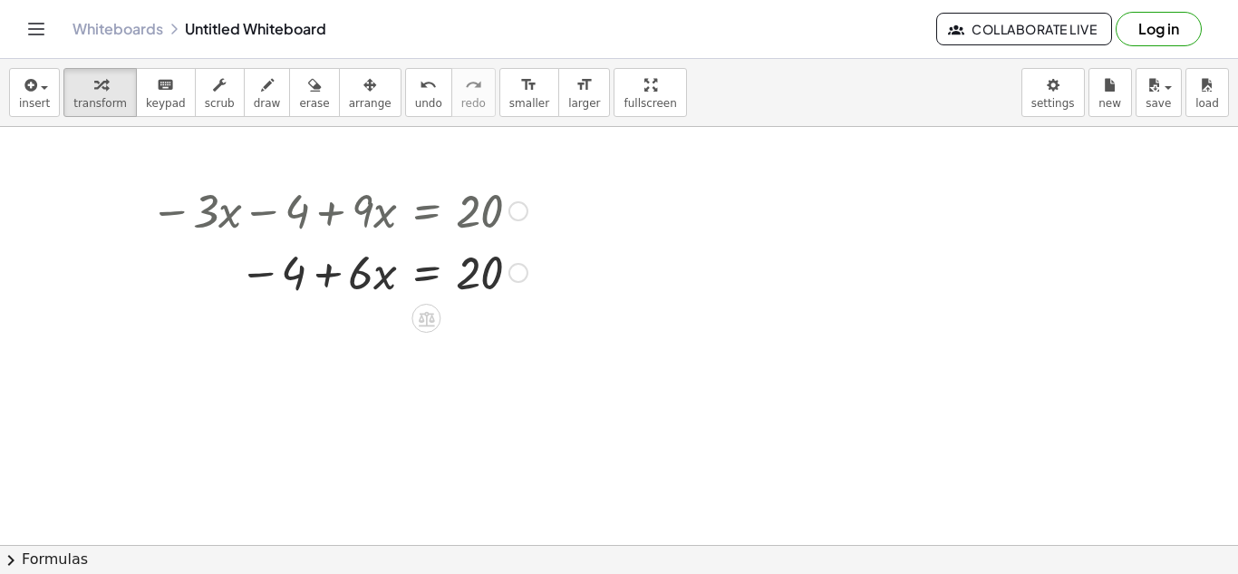
scroll to position [13, 0]
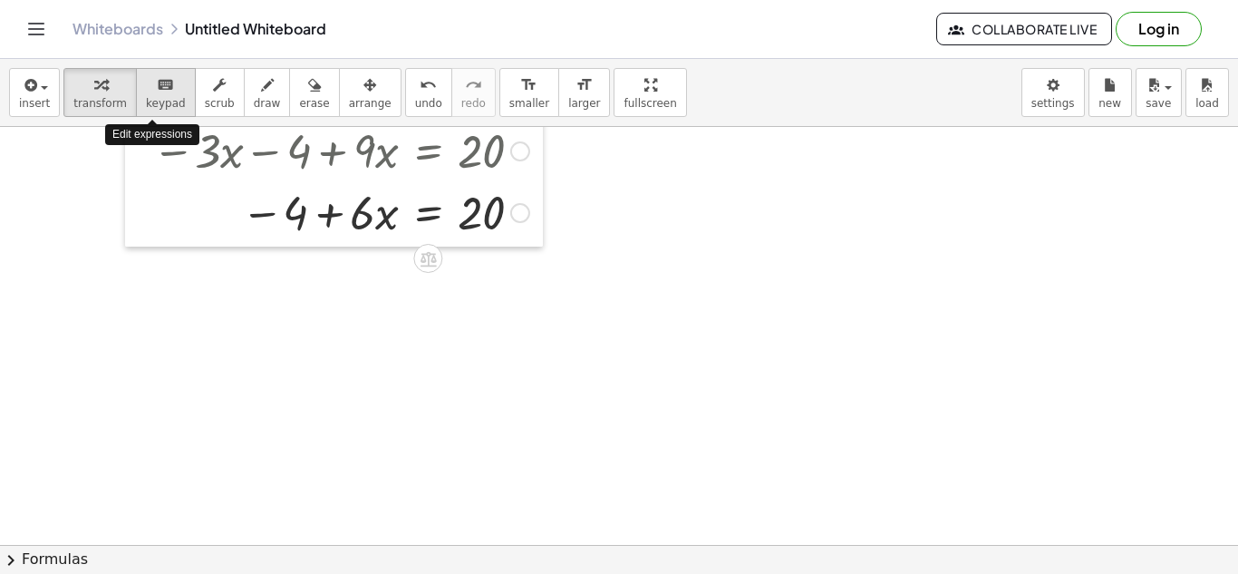
drag, startPoint x: 139, startPoint y: 183, endPoint x: 138, endPoint y: 107, distance: 76.1
click at [138, 107] on div "insert select one: Math Expression Function Text Youtube Video Graphing Geometr…" at bounding box center [619, 316] width 1238 height 515
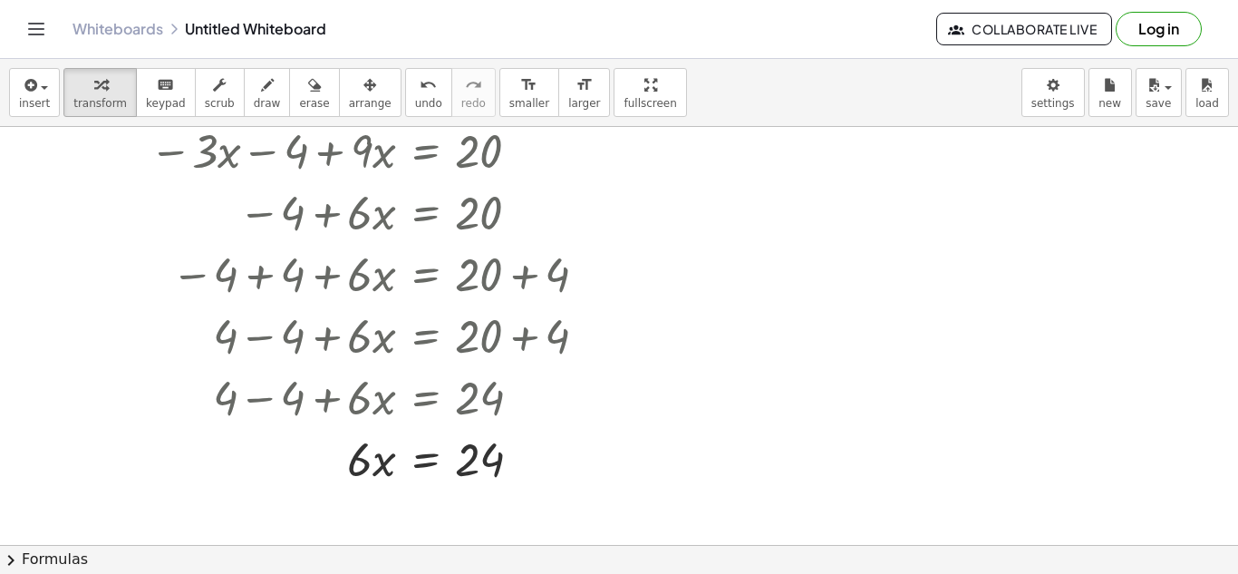
click at [615, 481] on div at bounding box center [619, 532] width 1238 height 836
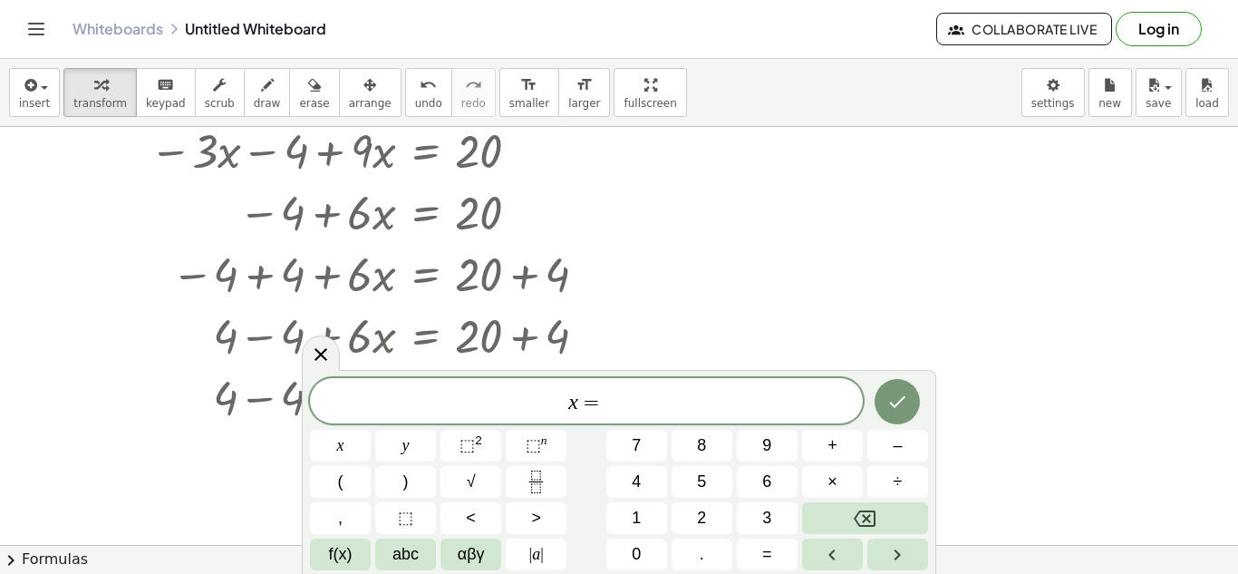
click at [758, 229] on div at bounding box center [619, 532] width 1238 height 836
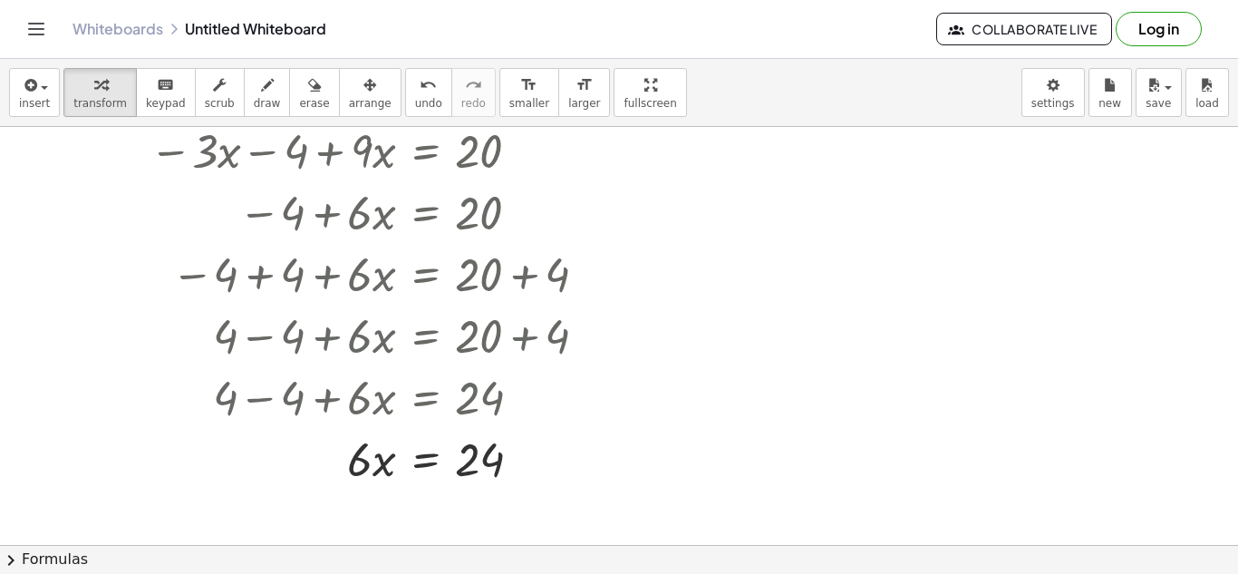
click at [694, 460] on div at bounding box center [619, 532] width 1238 height 836
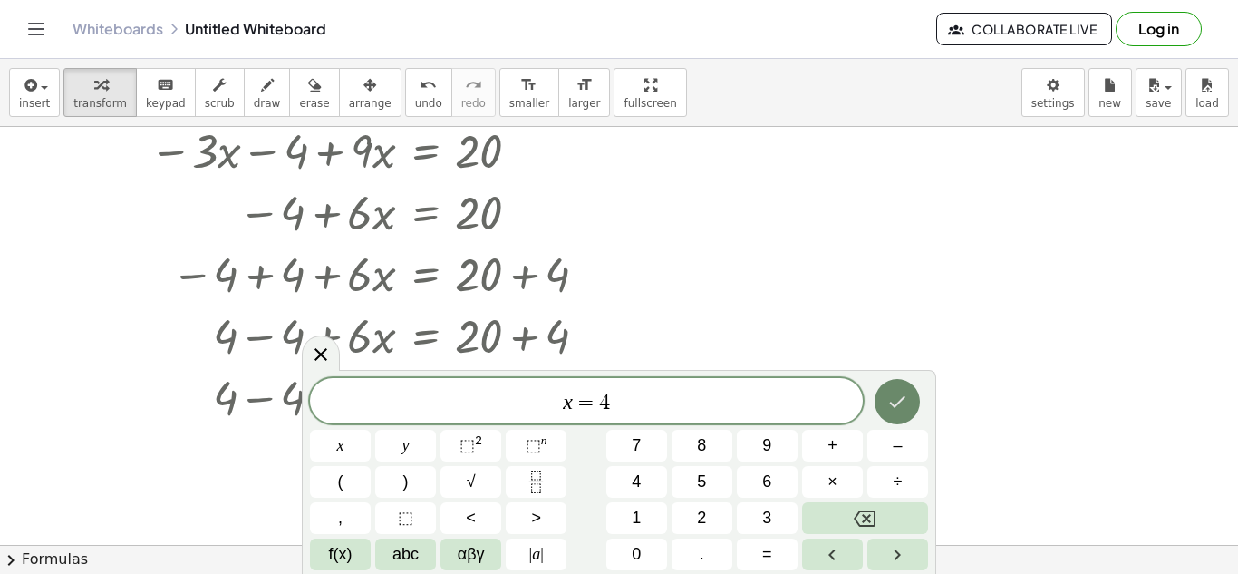
click at [898, 398] on icon "Done" at bounding box center [897, 402] width 22 height 22
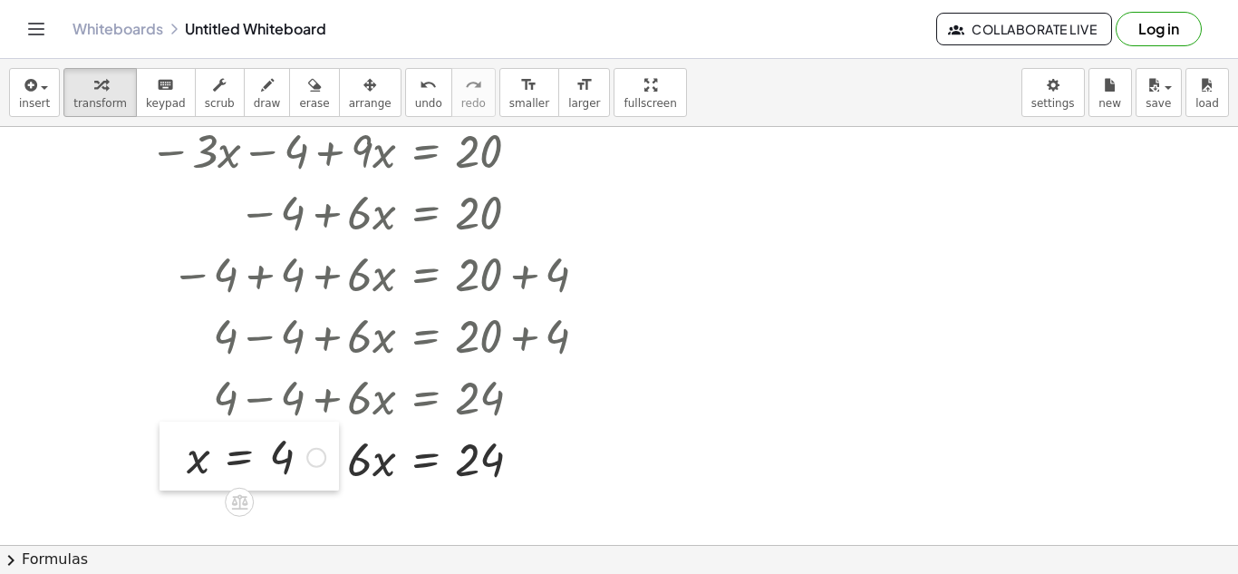
drag, startPoint x: 712, startPoint y: 472, endPoint x: 177, endPoint y: 435, distance: 536.1
click at [177, 435] on div at bounding box center [173, 455] width 27 height 69
